Goal: Task Accomplishment & Management: Manage account settings

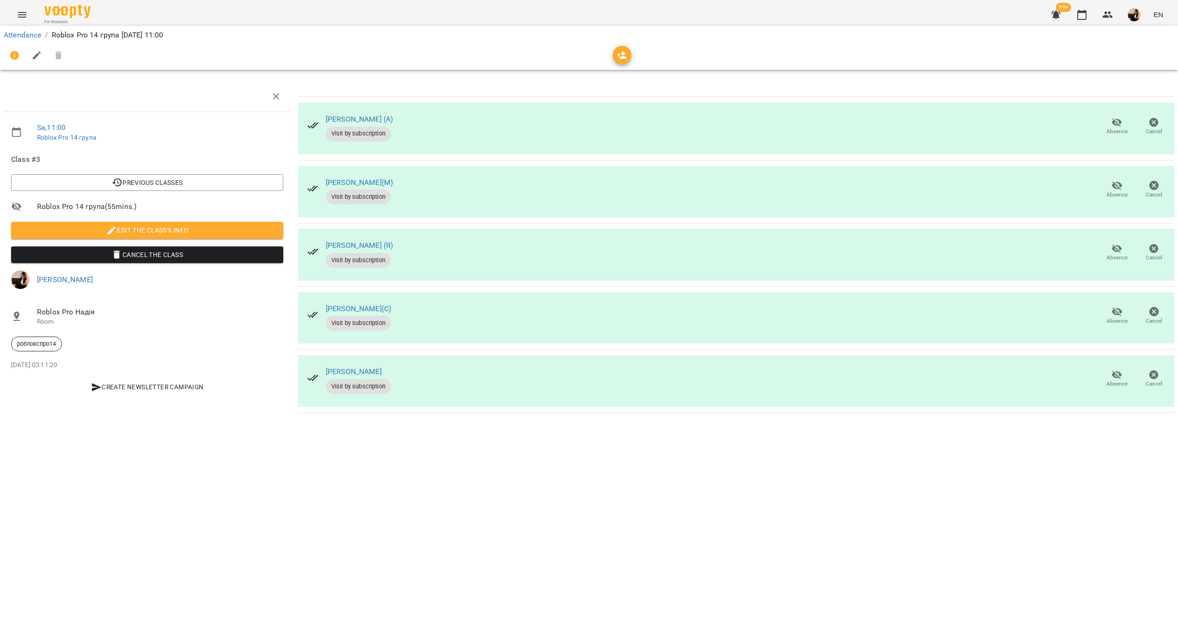
click at [1106, 125] on span "Absence" at bounding box center [1117, 126] width 26 height 18
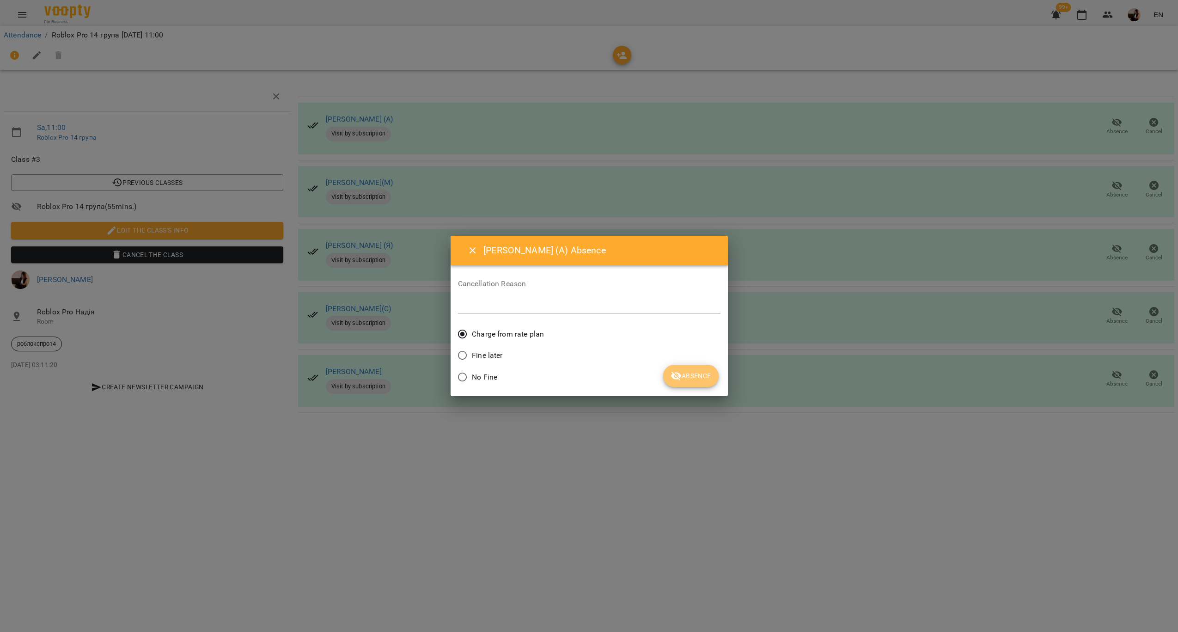
click at [702, 372] on span "Absence" at bounding box center [691, 375] width 40 height 11
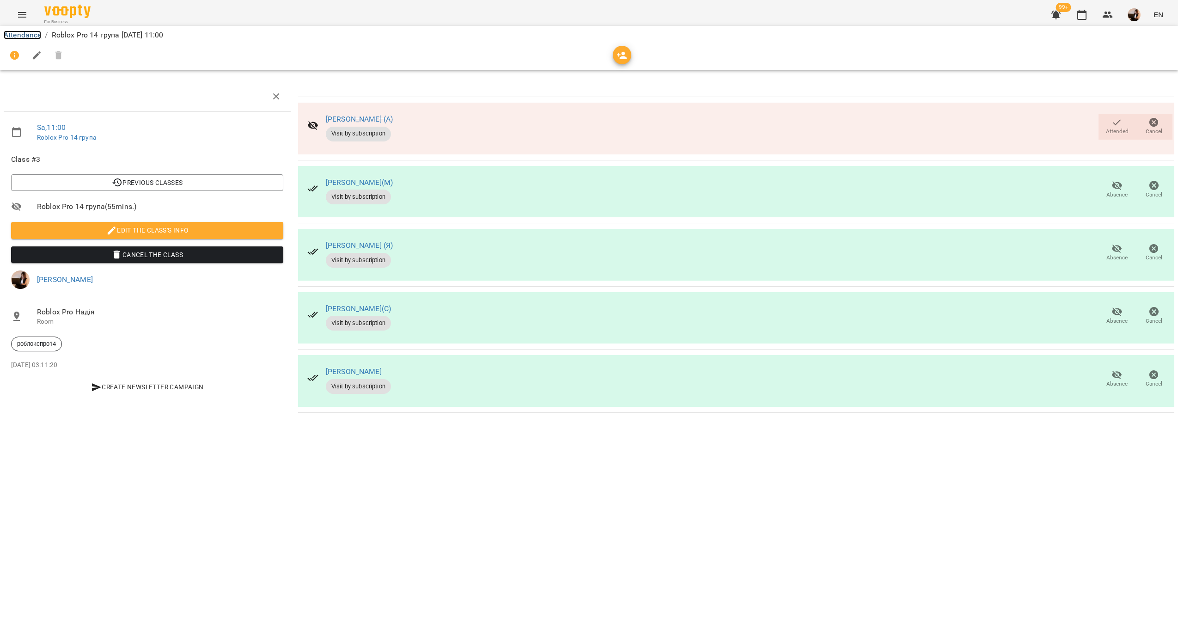
click at [26, 33] on link "Attendance" at bounding box center [22, 35] width 37 height 9
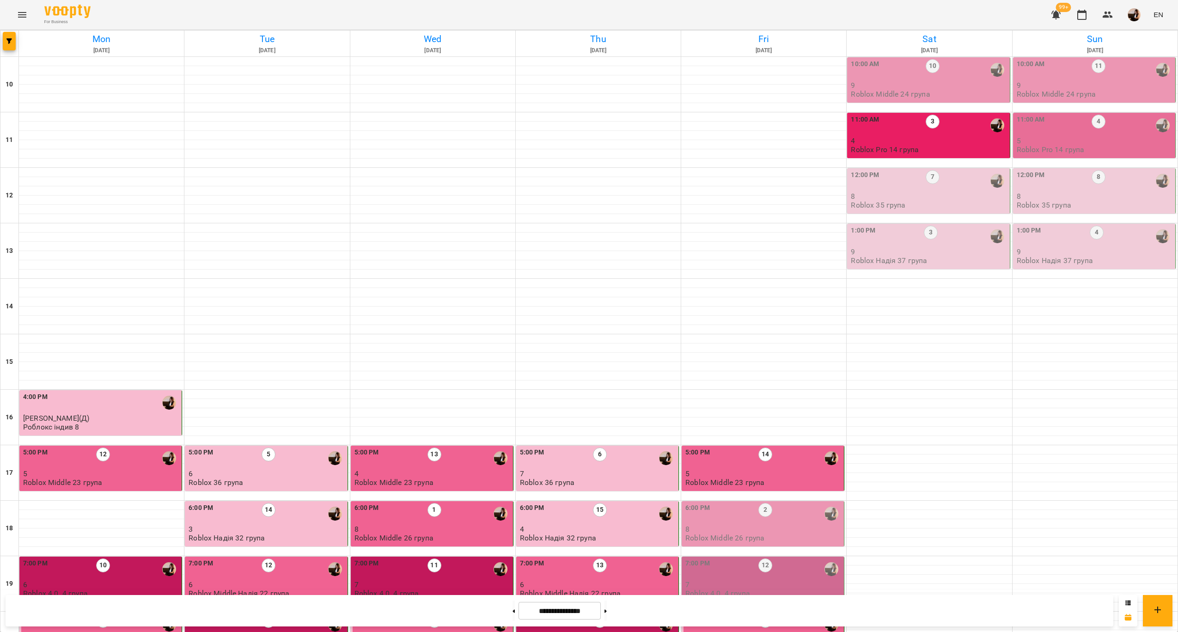
click at [905, 136] on div "11:00 AM 3" at bounding box center [929, 126] width 157 height 22
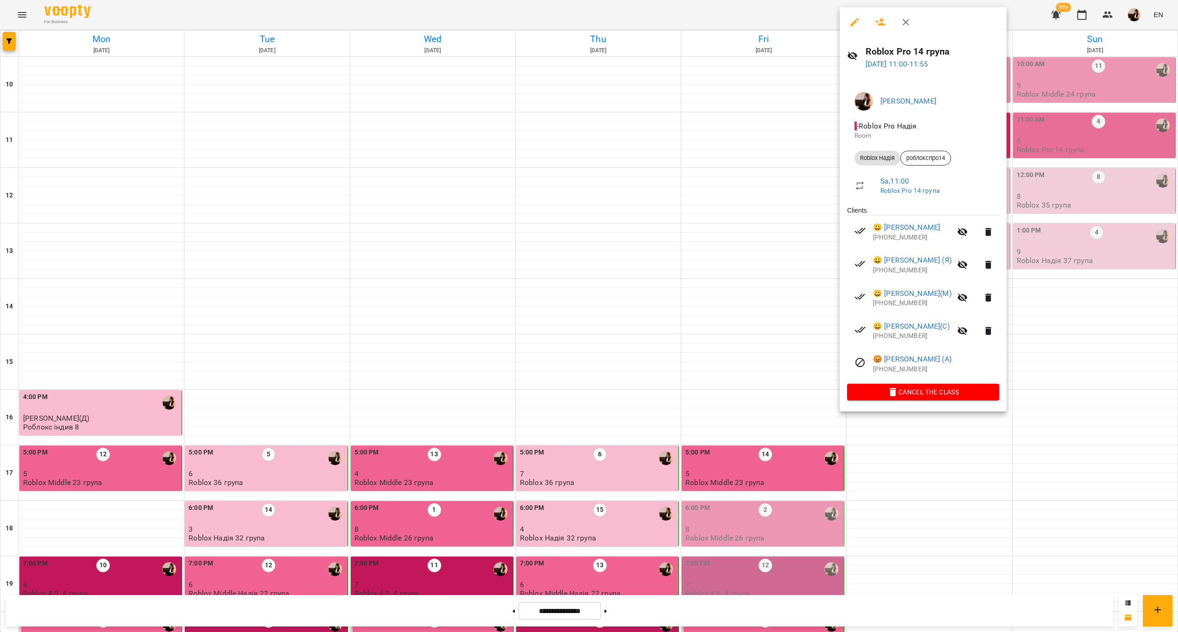
click at [640, 110] on div at bounding box center [589, 316] width 1178 height 632
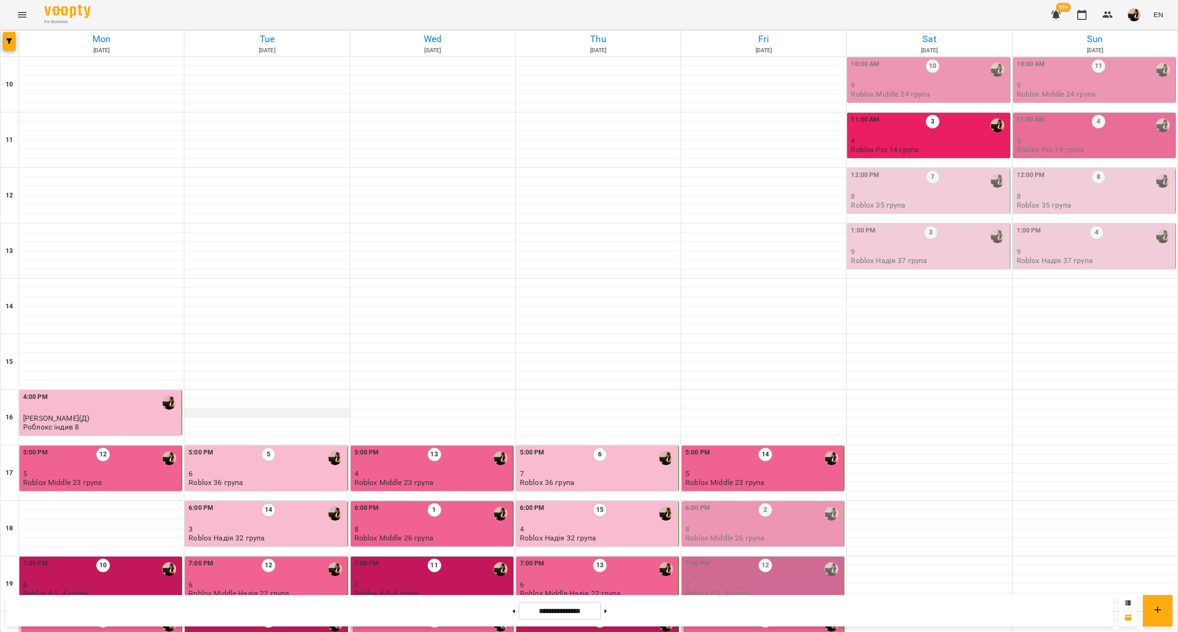
scroll to position [188, 0]
click at [756, 525] on p "8" at bounding box center [763, 529] width 157 height 8
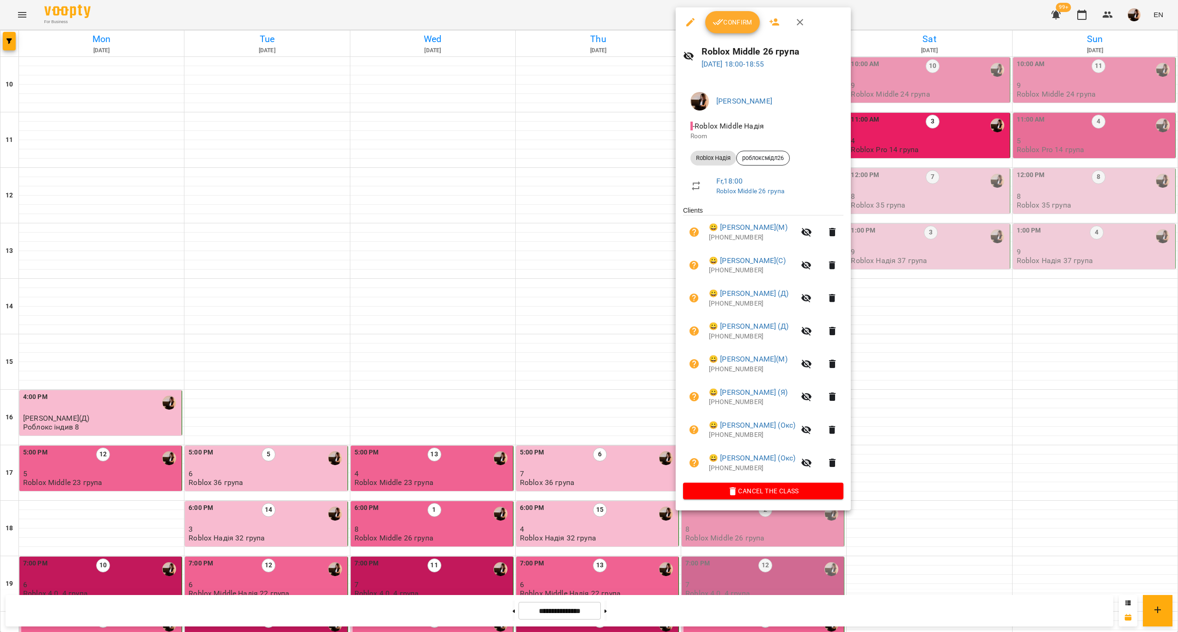
click at [617, 289] on div at bounding box center [589, 316] width 1178 height 632
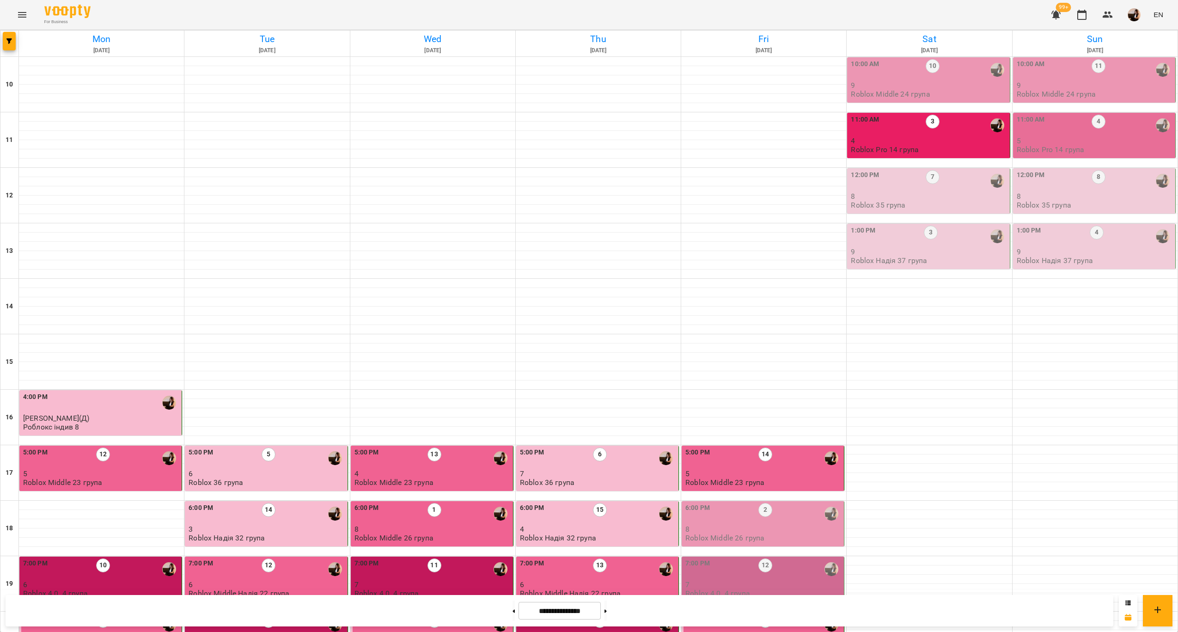
scroll to position [0, 0]
click at [944, 85] on p "9" at bounding box center [929, 85] width 157 height 8
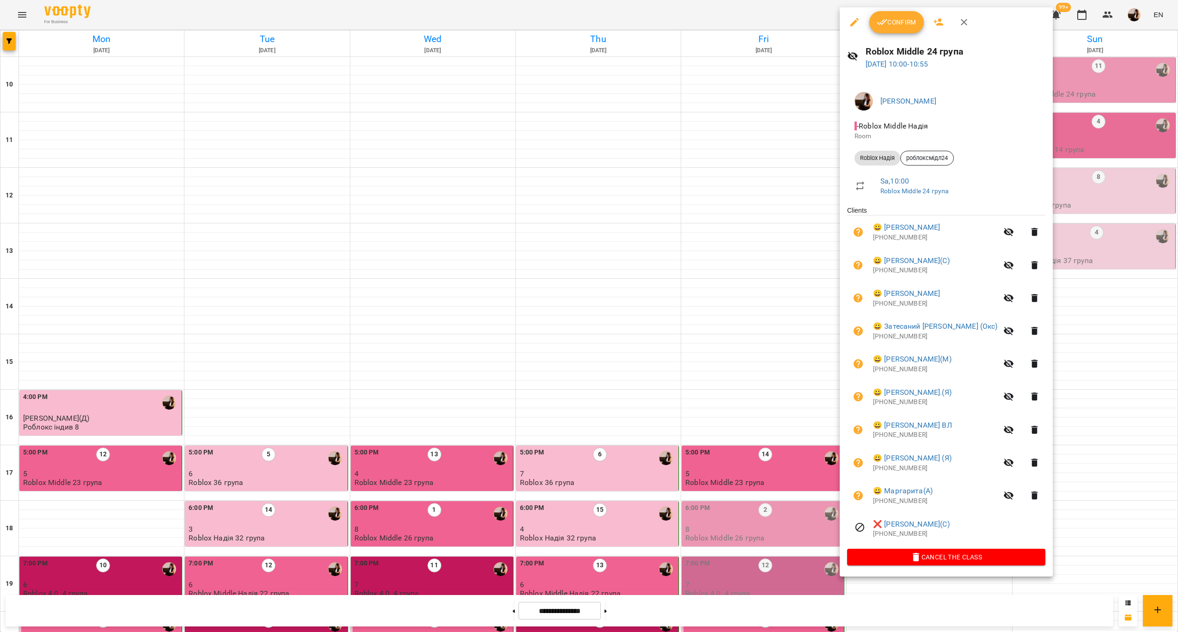
click at [1003, 426] on icon "button" at bounding box center [1008, 429] width 11 height 11
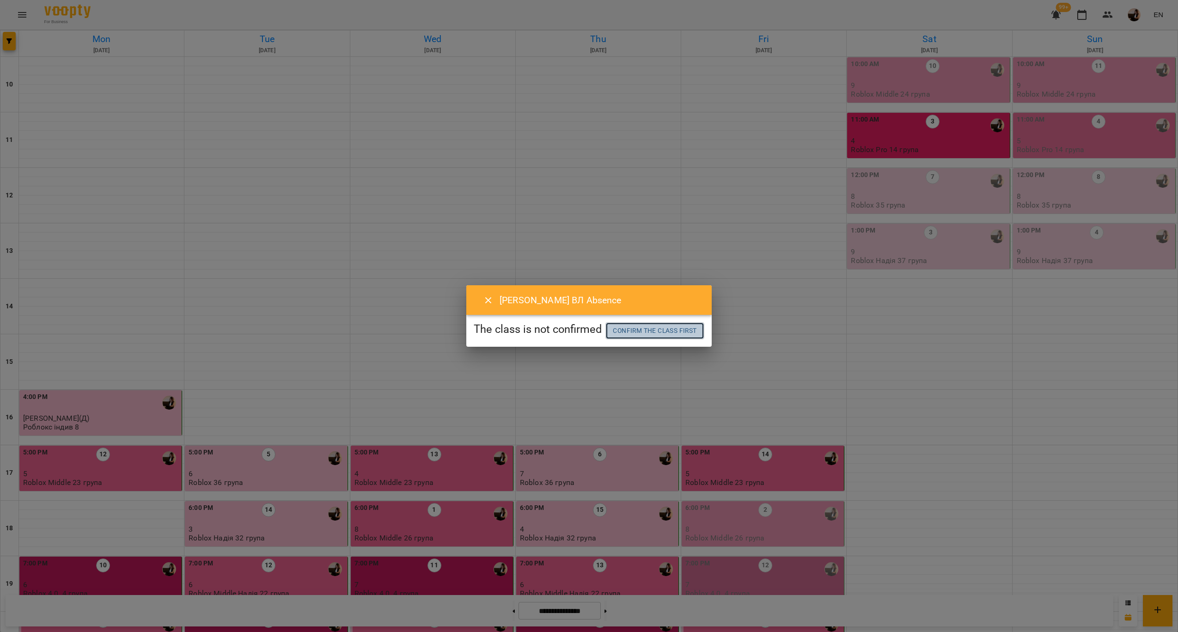
click at [687, 331] on span "Confirm the class first" at bounding box center [655, 330] width 84 height 11
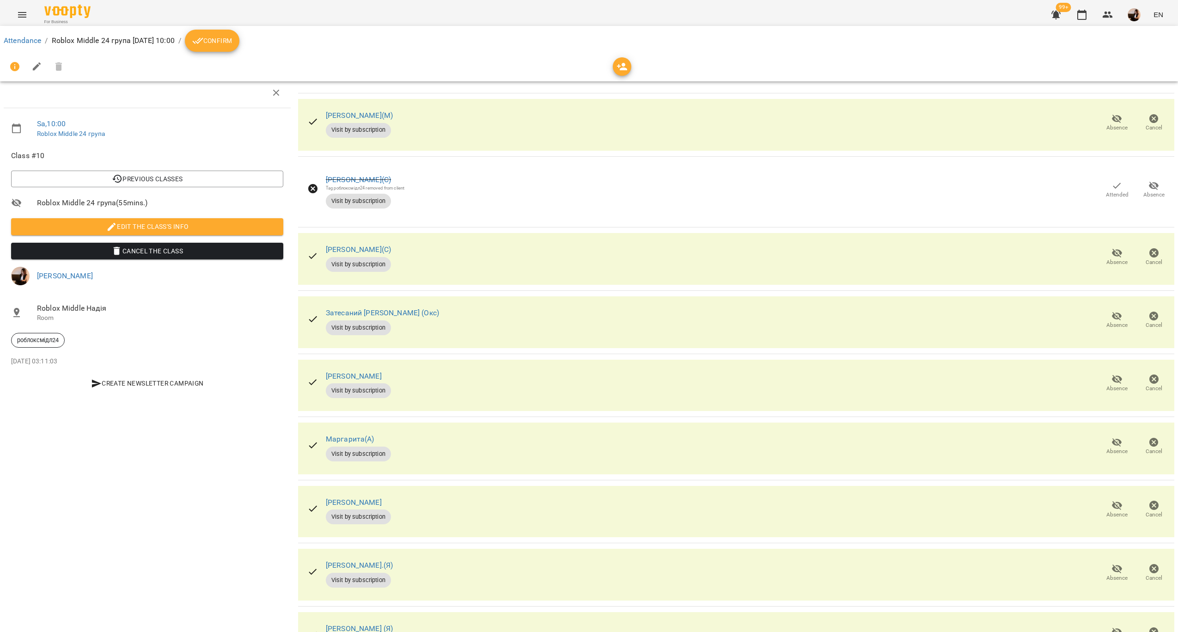
scroll to position [122, 0]
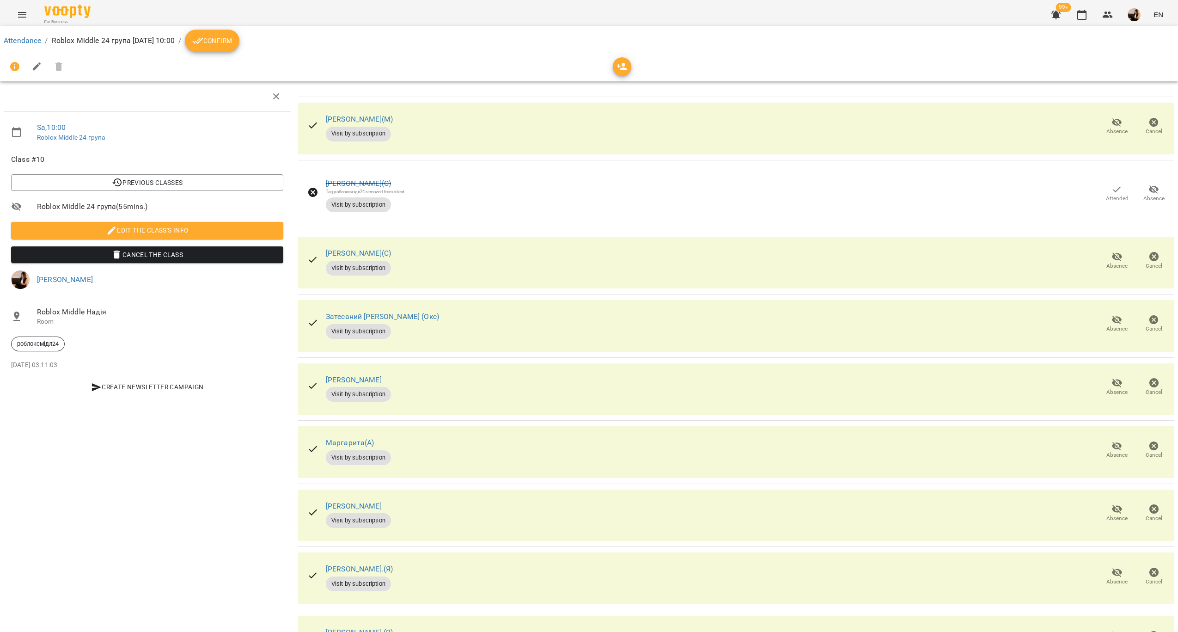
click at [239, 34] on button "Confirm" at bounding box center [212, 41] width 55 height 22
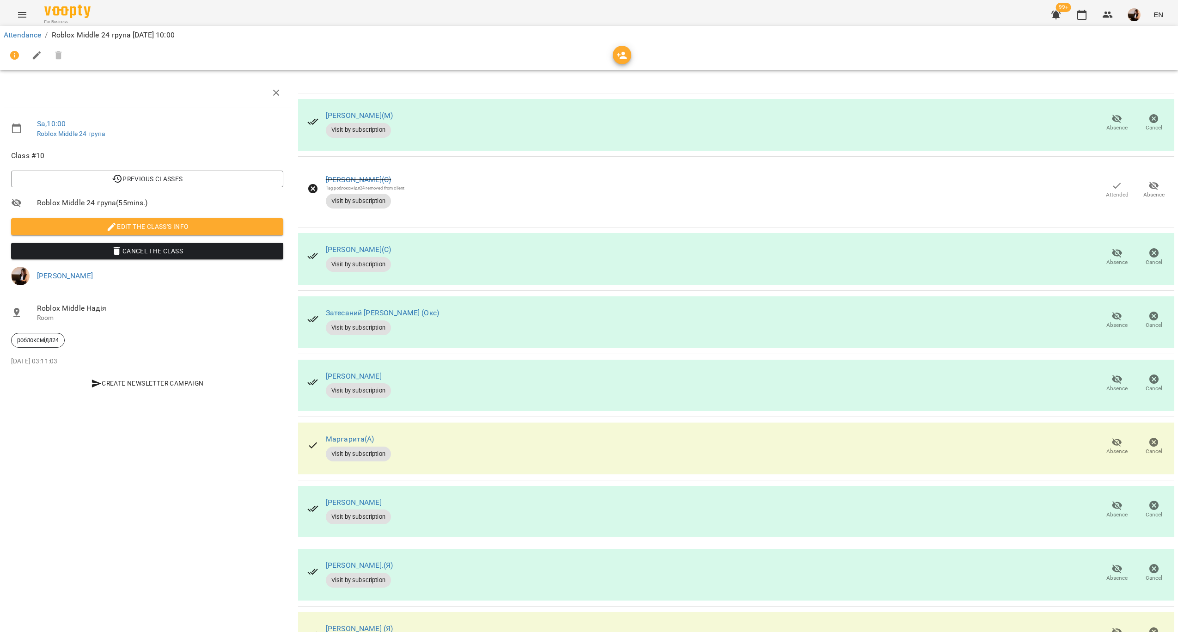
scroll to position [122, 0]
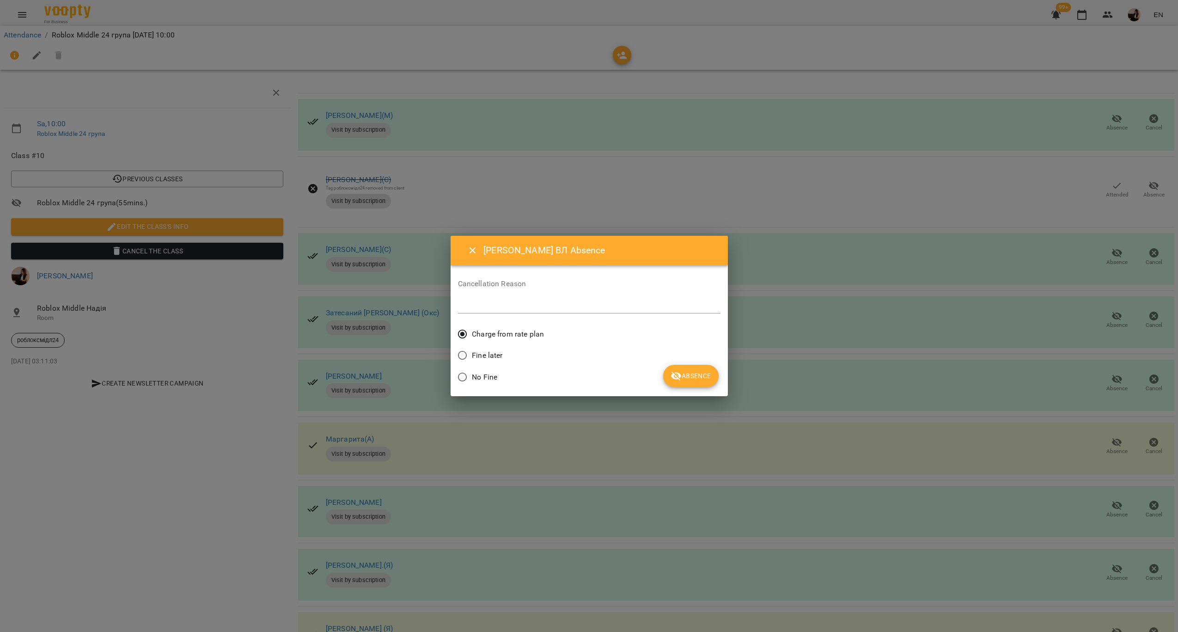
click at [669, 378] on button "Absence" at bounding box center [690, 376] width 55 height 22
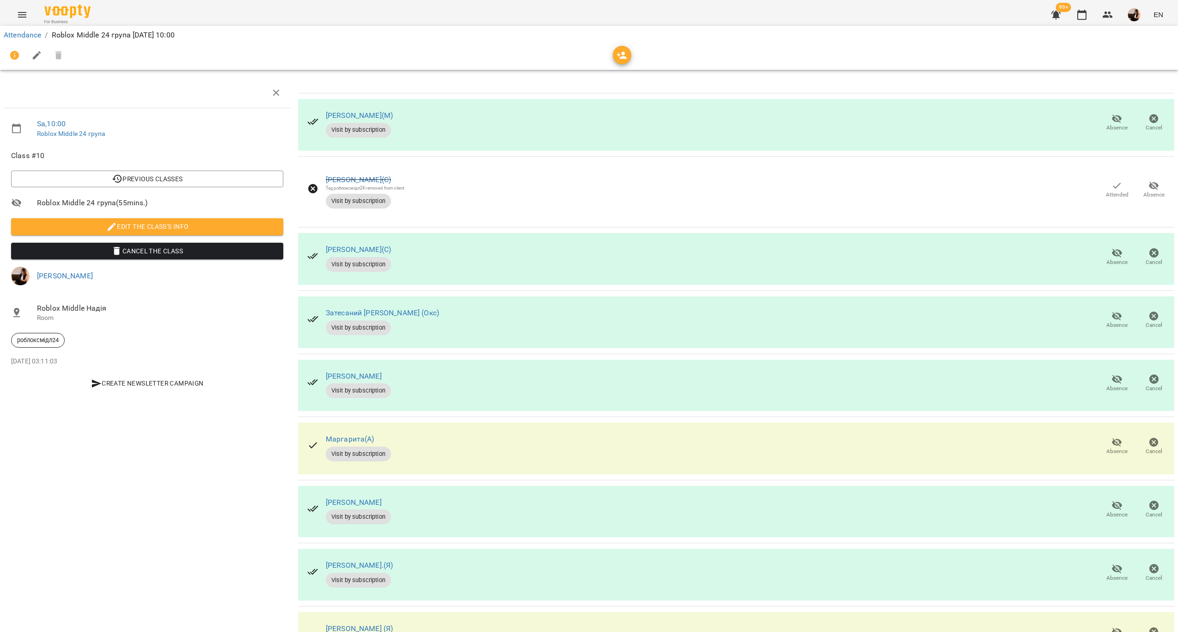
click at [1099, 434] on button "Absence" at bounding box center [1117, 447] width 37 height 26
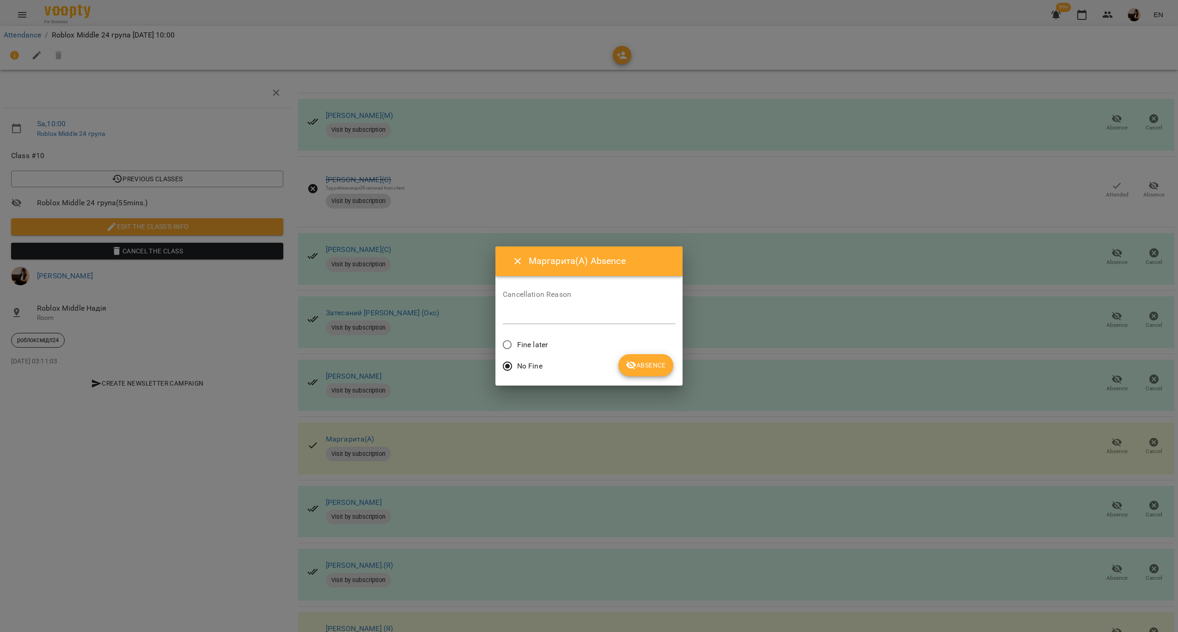
click at [540, 337] on label "Fine later" at bounding box center [523, 344] width 50 height 19
click at [653, 361] on span "Absence" at bounding box center [646, 365] width 40 height 11
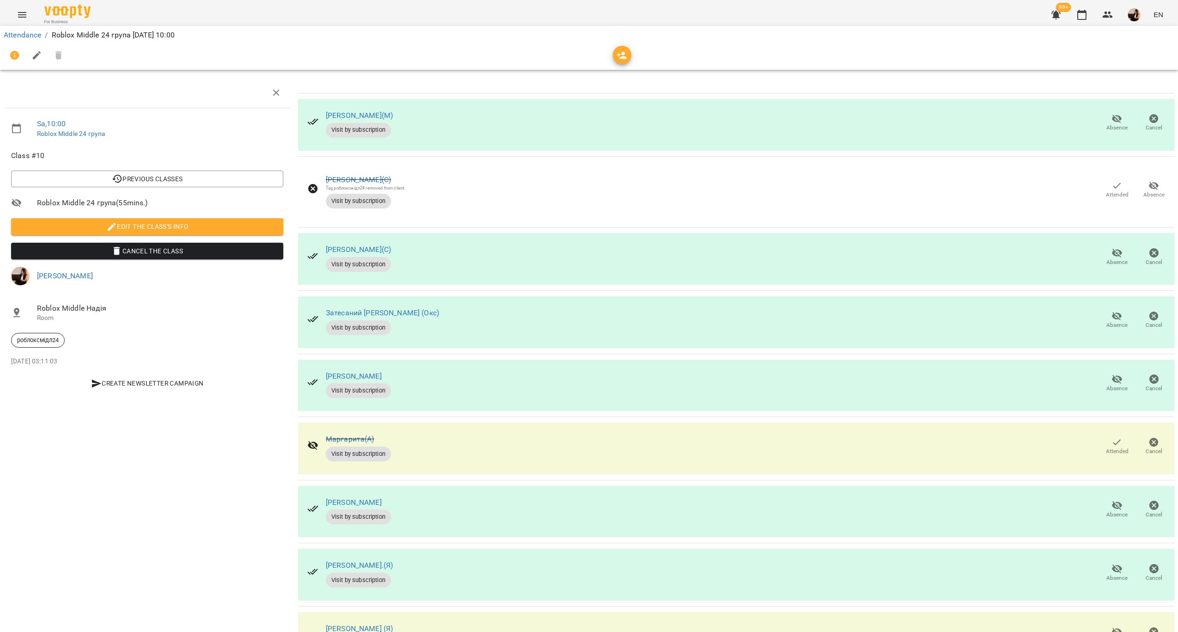
scroll to position [0, 0]
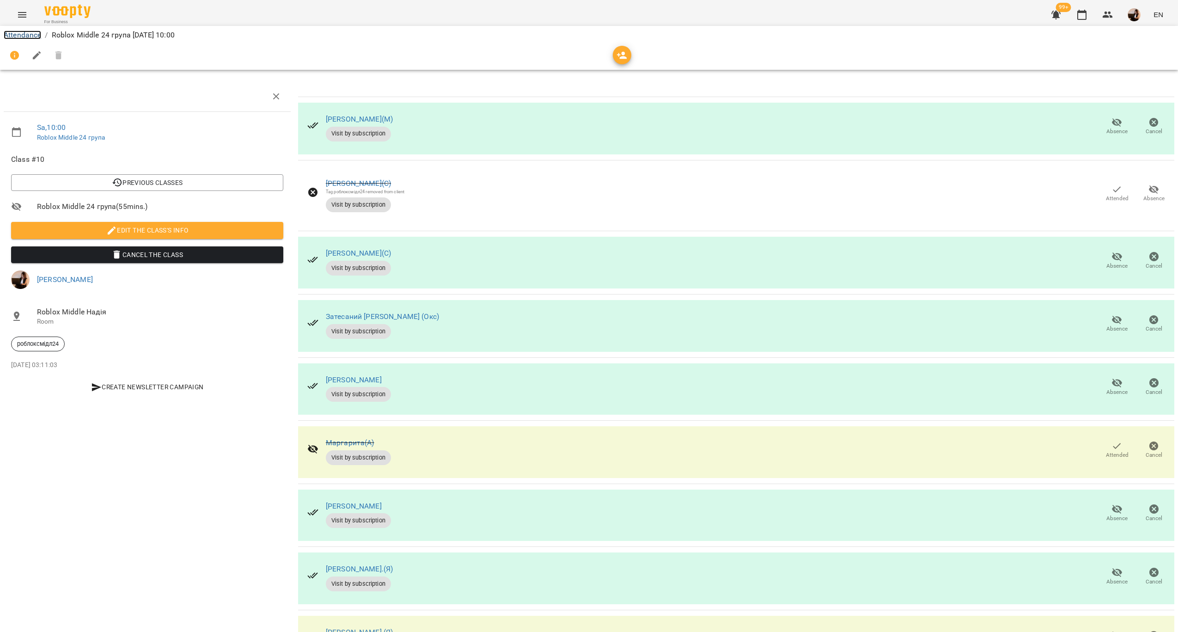
click at [23, 32] on link "Attendance" at bounding box center [22, 35] width 37 height 9
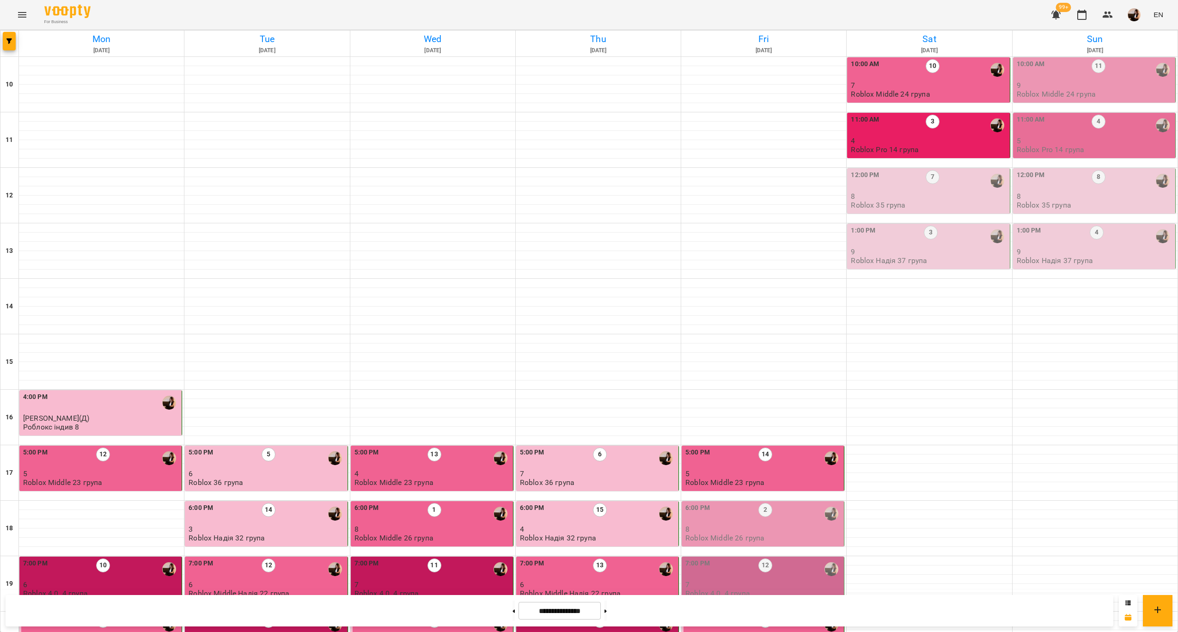
click at [938, 250] on p "9" at bounding box center [929, 252] width 157 height 8
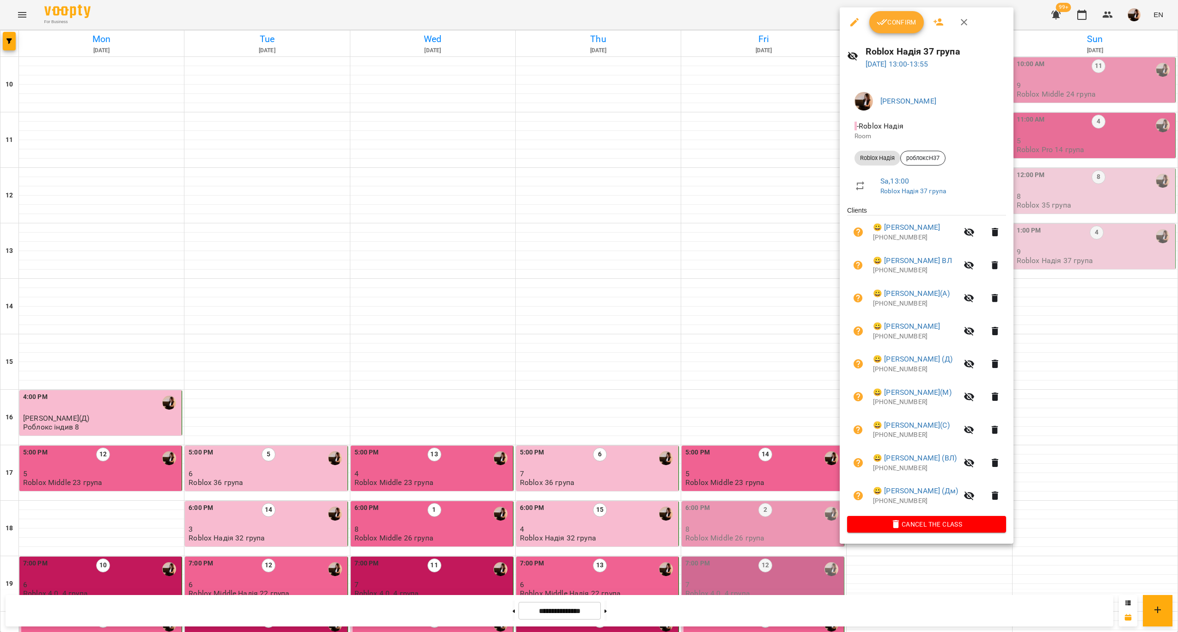
click at [1088, 211] on div at bounding box center [589, 316] width 1178 height 632
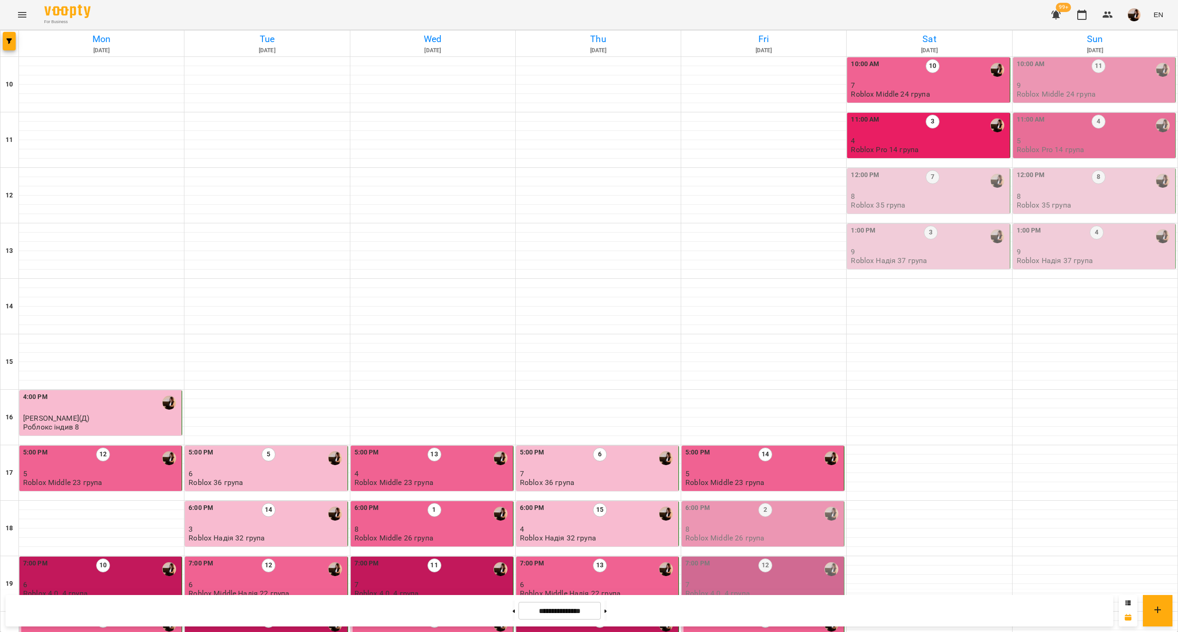
click at [945, 186] on div "12:00 PM 7" at bounding box center [929, 180] width 157 height 21
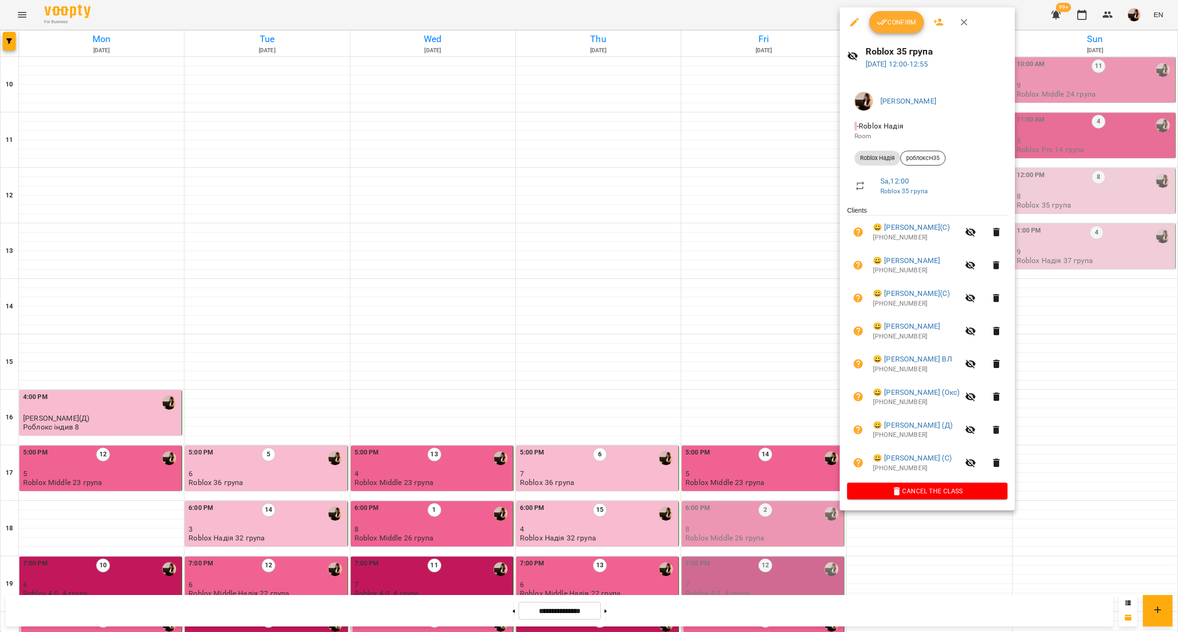
click at [913, 23] on span "Confirm" at bounding box center [897, 22] width 40 height 11
